Goal: Information Seeking & Learning: Learn about a topic

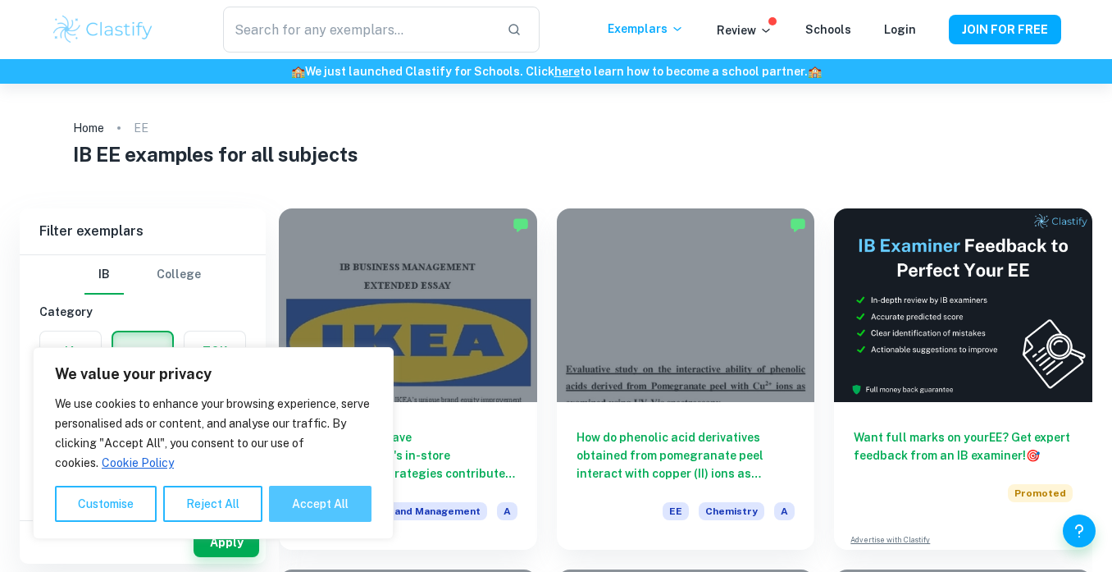
click at [322, 493] on button "Accept All" at bounding box center [320, 504] width 103 height 36
checkbox input "true"
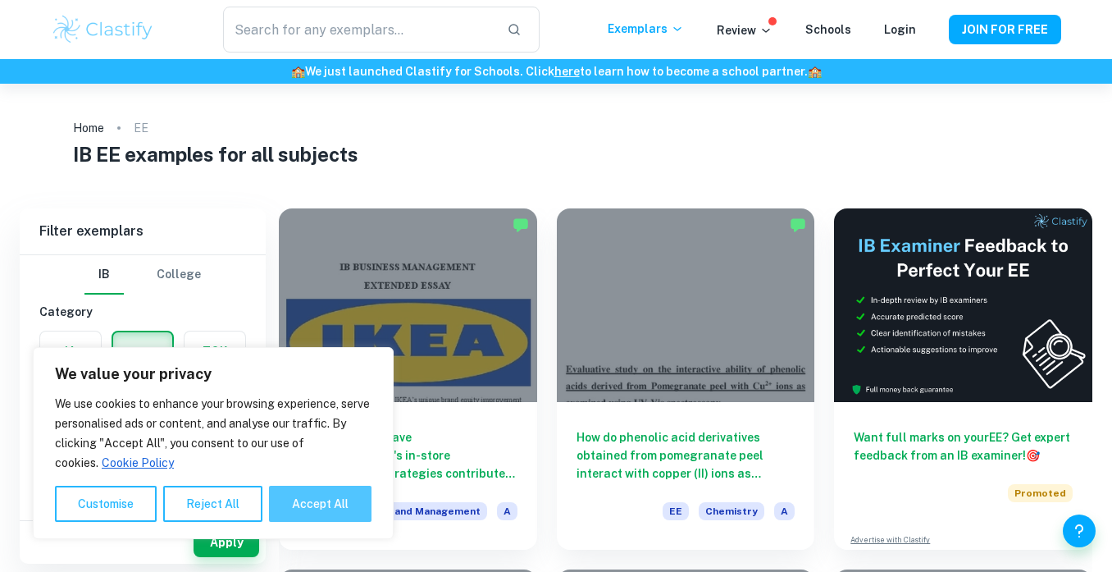
checkbox input "true"
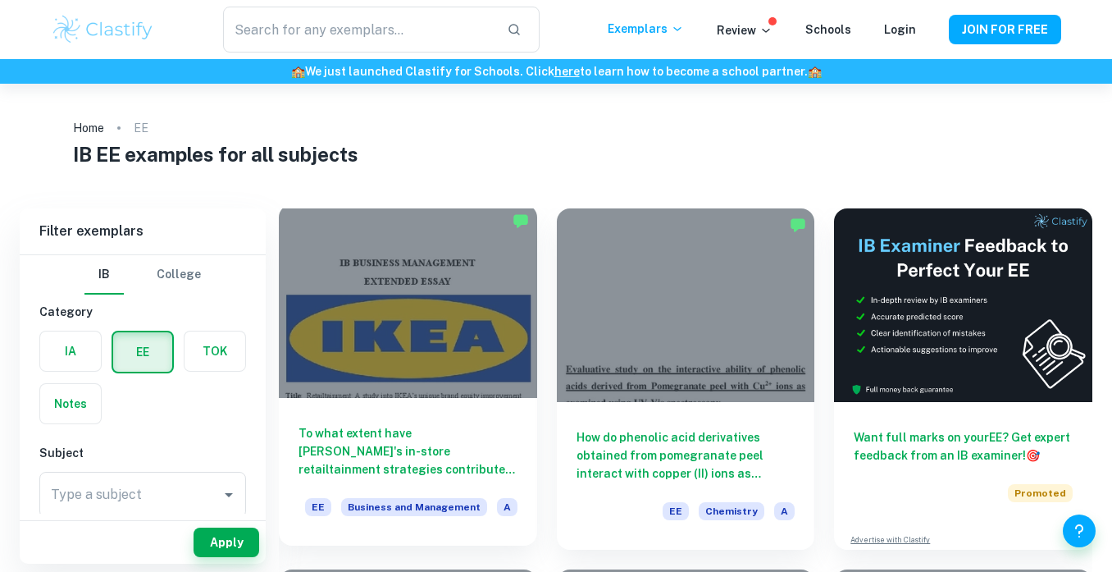
click at [436, 450] on h6 "To what extent have [PERSON_NAME]'s in-store retailtainment strategies contribu…" at bounding box center [408, 451] width 219 height 54
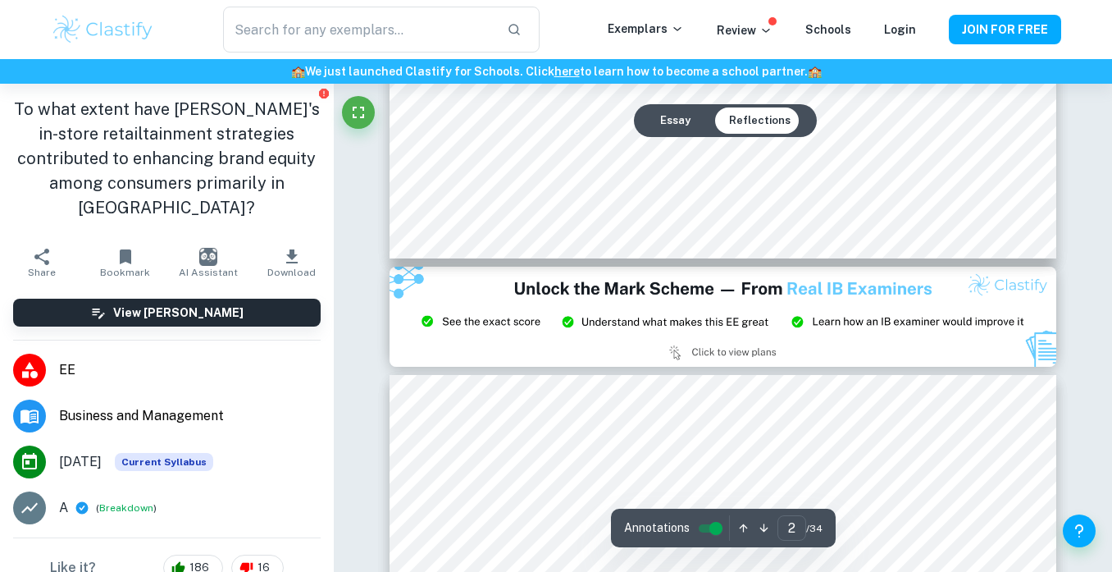
scroll to position [1845, 1]
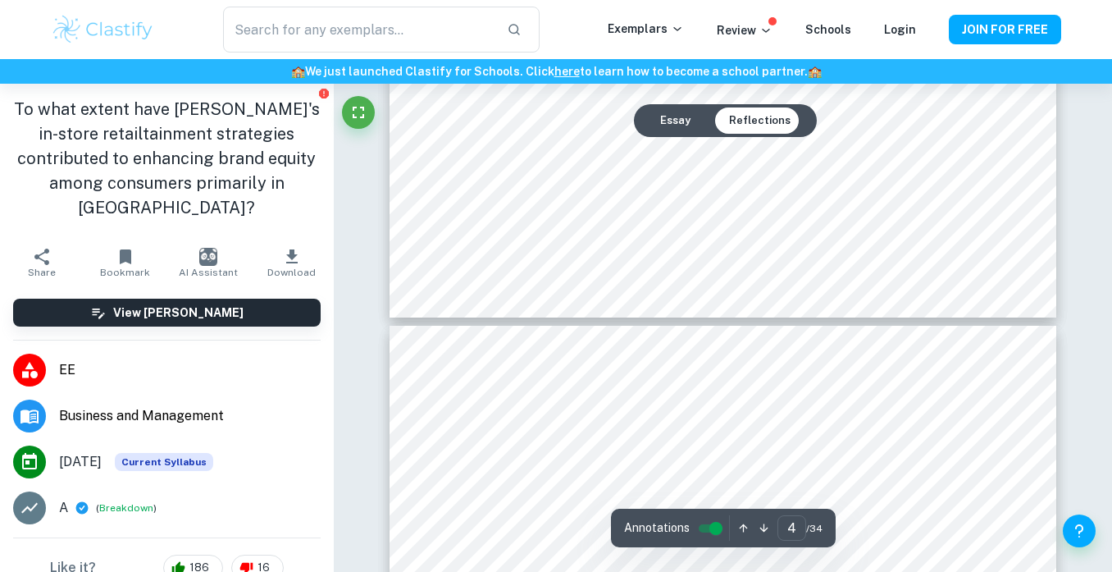
type input "5"
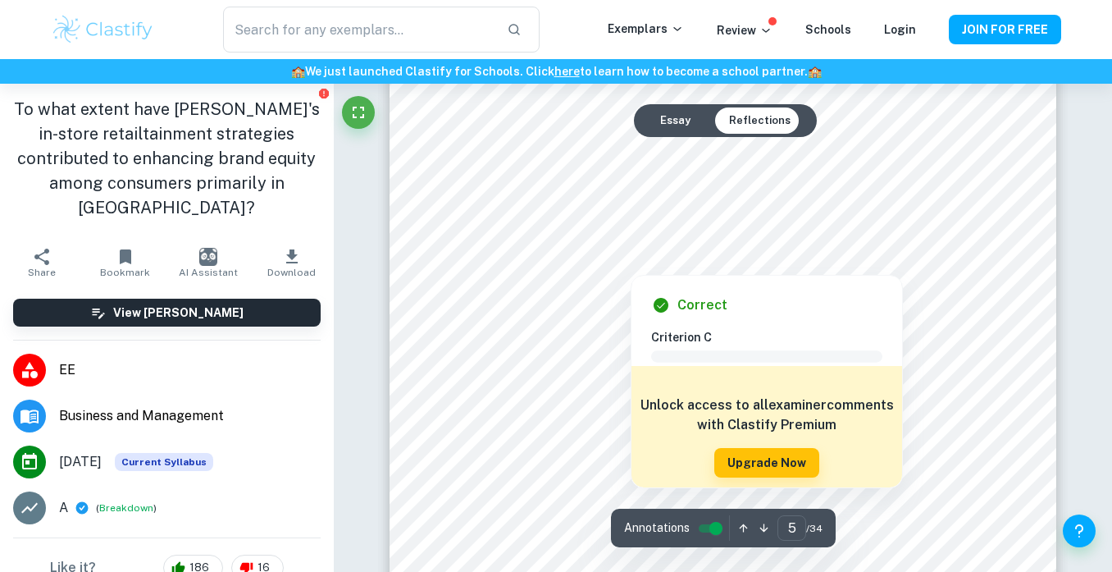
click at [675, 262] on div at bounding box center [631, 255] width 322 height 31
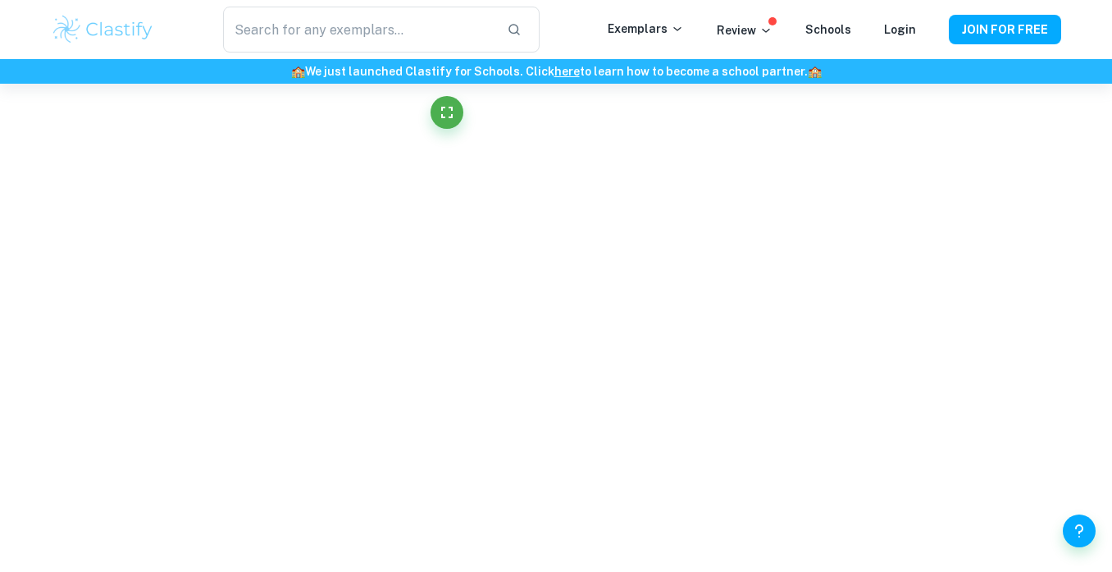
scroll to position [4046, 0]
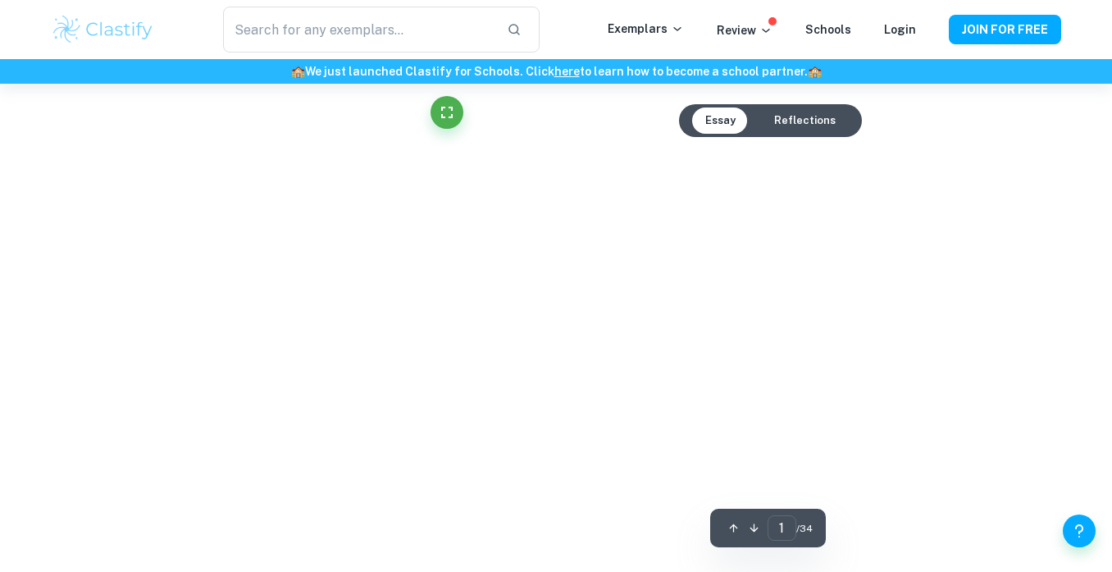
type input "5"
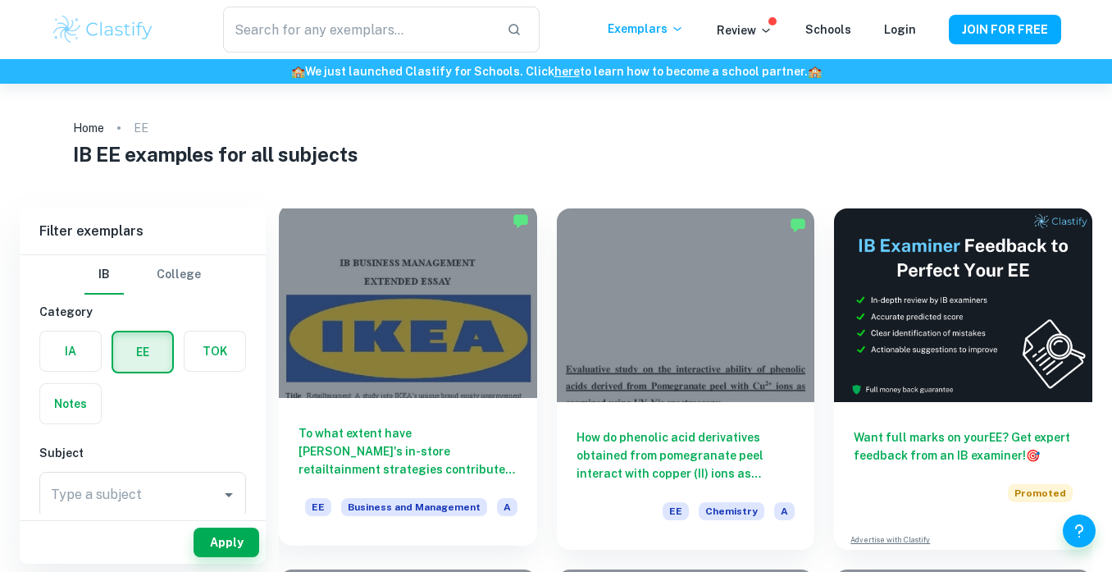
click at [469, 312] on div at bounding box center [408, 301] width 258 height 194
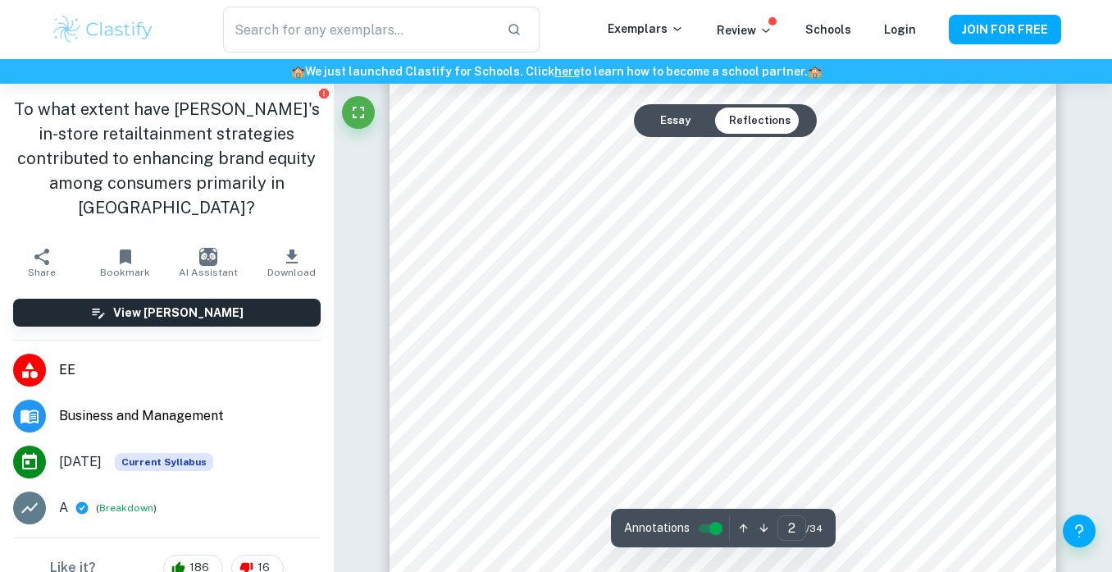
scroll to position [1513, 0]
click at [691, 125] on button "Essay" at bounding box center [675, 120] width 57 height 26
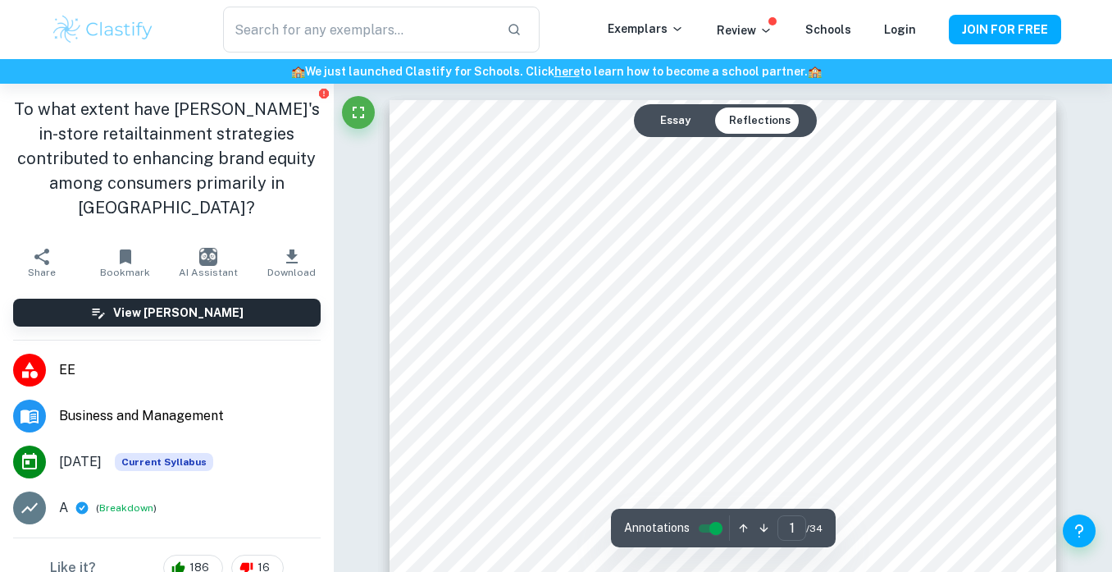
click at [682, 121] on button "Essay" at bounding box center [675, 120] width 57 height 26
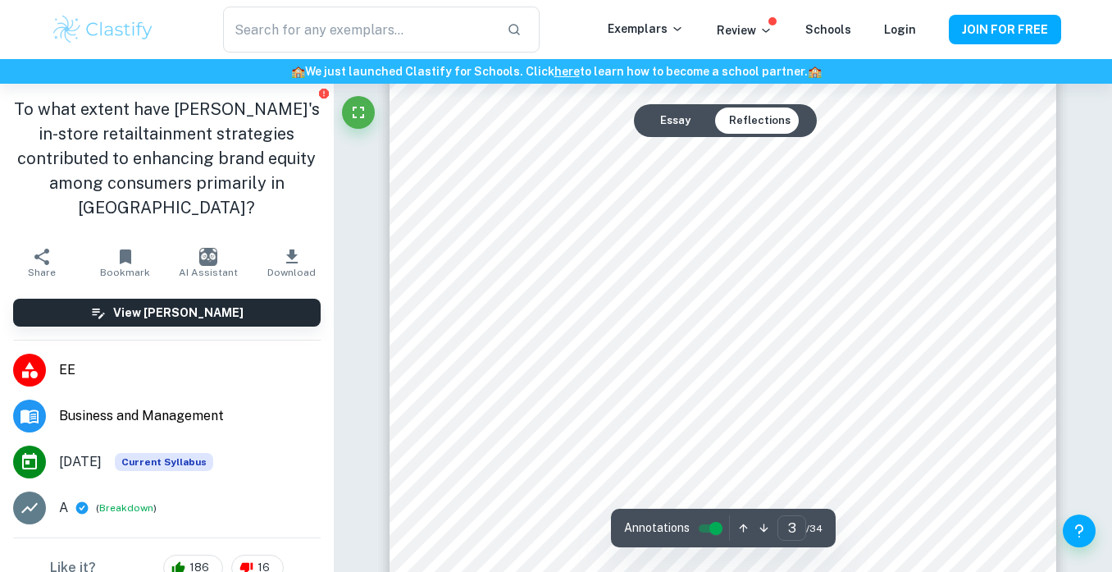
scroll to position [2389, 0]
click at [683, 128] on button "Essay" at bounding box center [675, 120] width 57 height 26
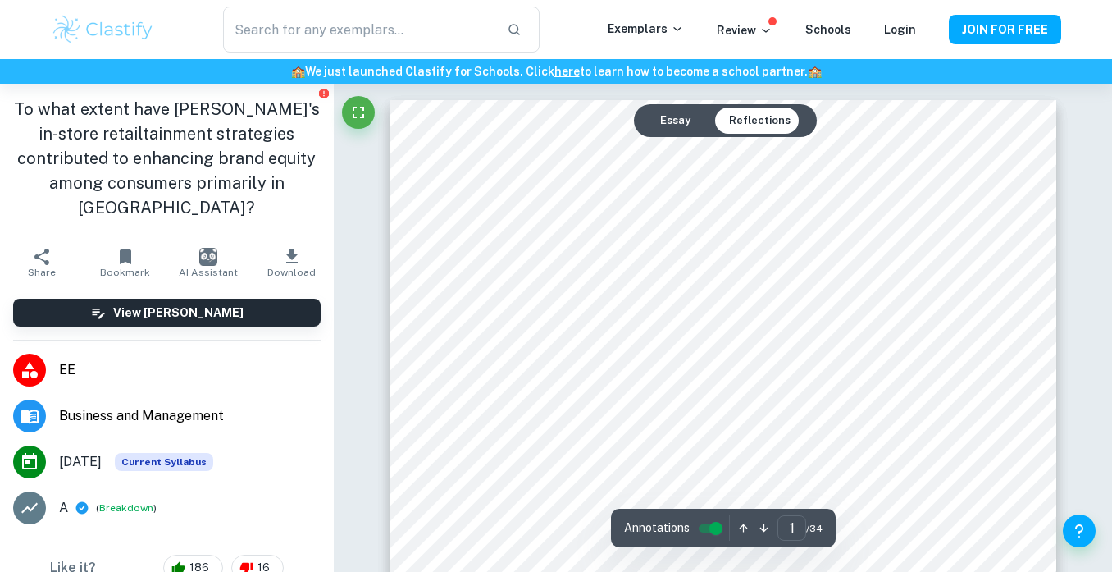
click at [679, 123] on button "Essay" at bounding box center [675, 120] width 57 height 26
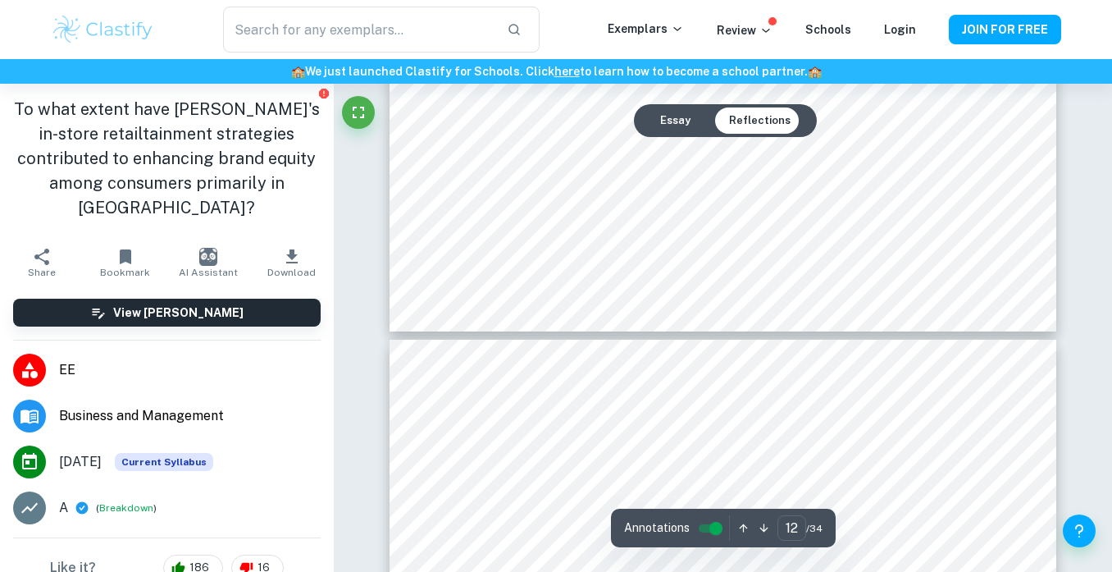
type input "11"
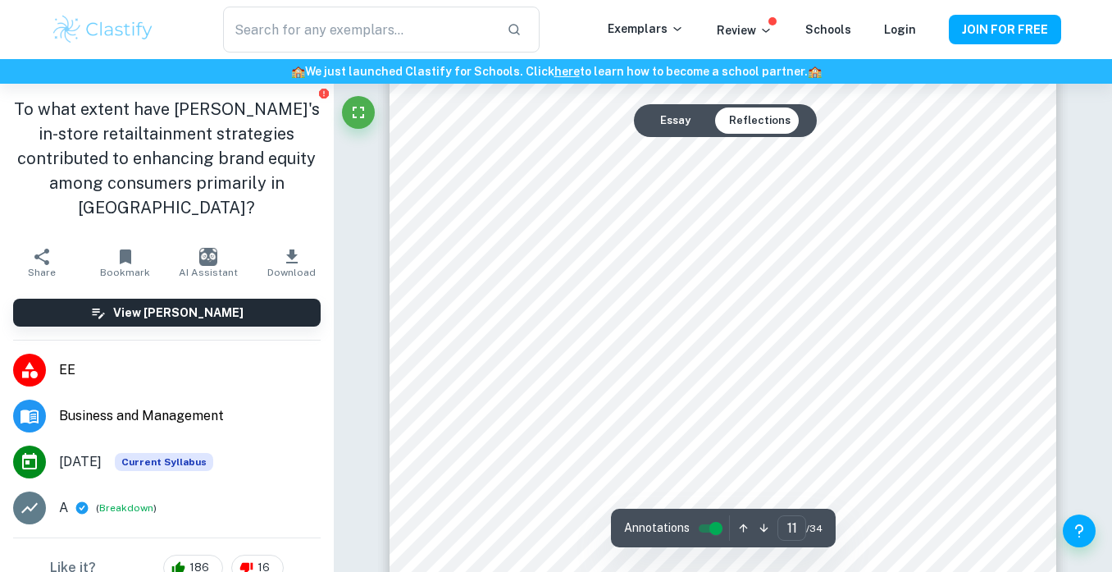
scroll to position [9748, 0]
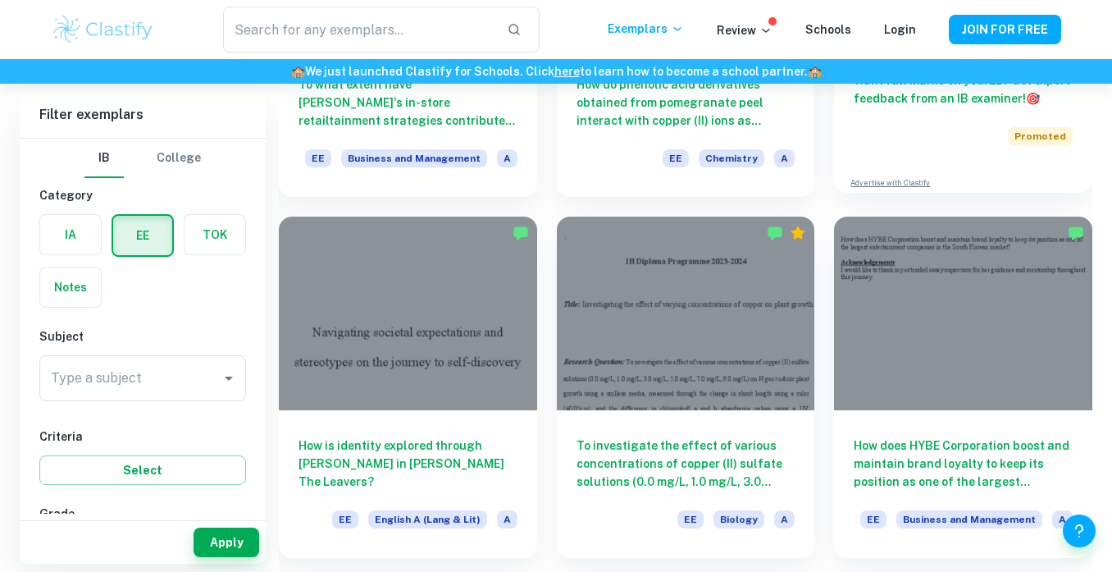
scroll to position [354, 0]
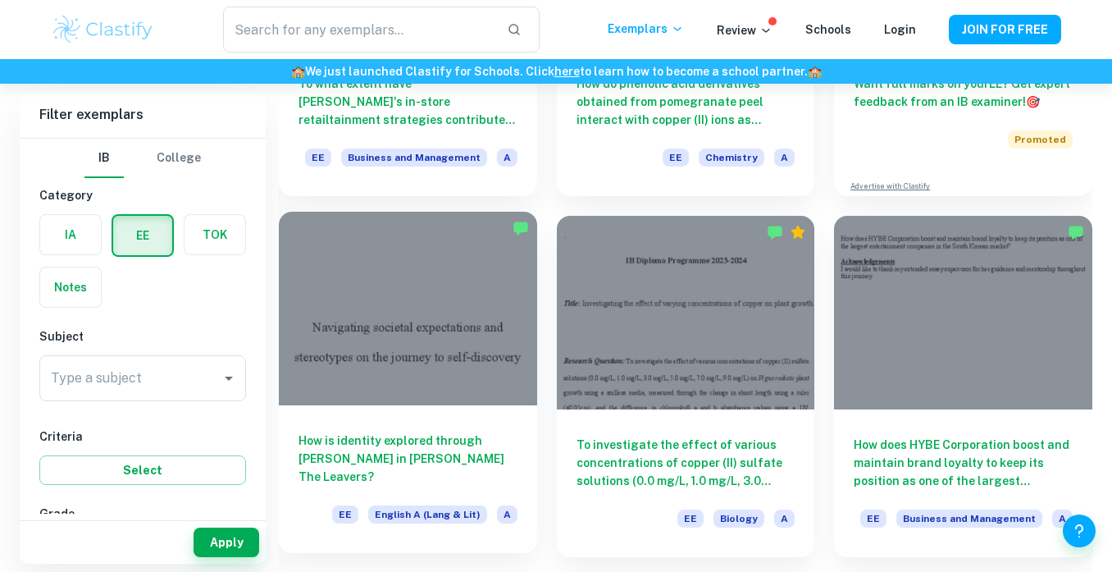
click at [335, 290] on div at bounding box center [408, 309] width 258 height 194
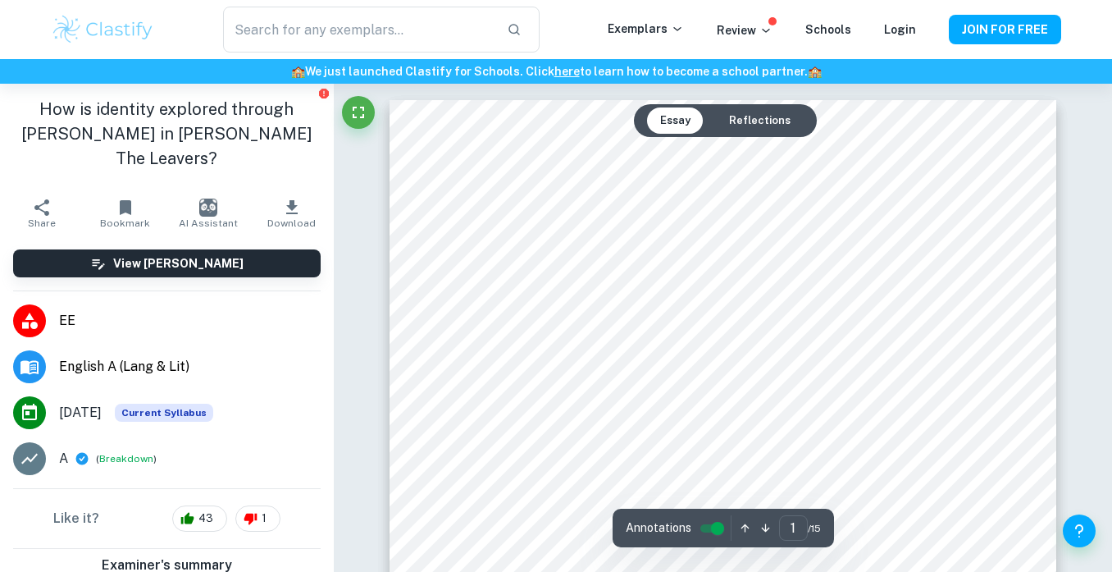
click at [155, 311] on span "EE" at bounding box center [190, 321] width 262 height 20
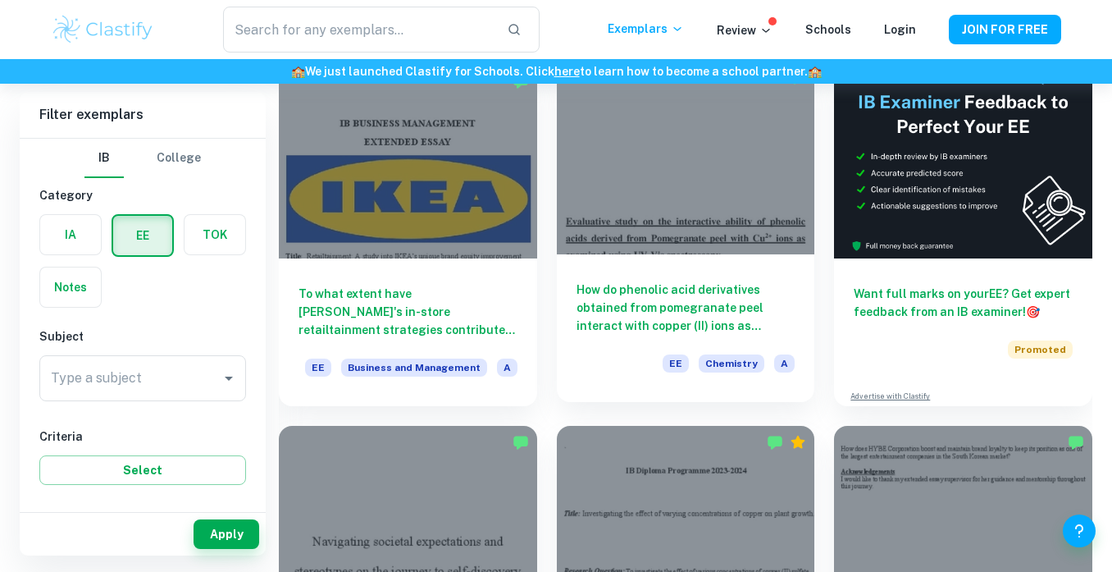
scroll to position [156, 0]
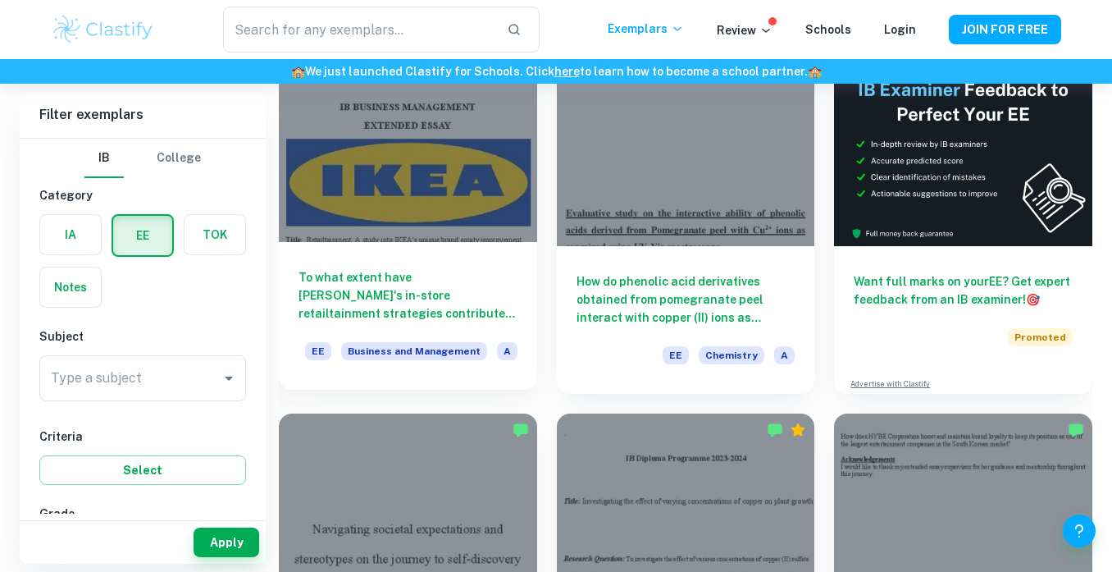
click at [482, 270] on h6 "To what extent have [PERSON_NAME]'s in-store retailtainment strategies contribu…" at bounding box center [408, 295] width 219 height 54
